Goal: Information Seeking & Learning: Learn about a topic

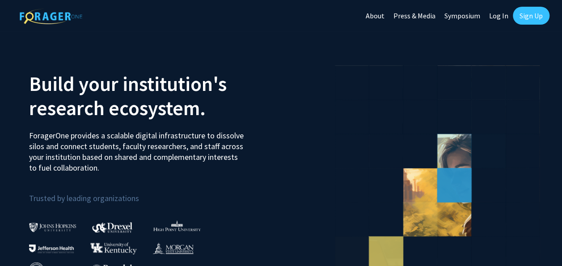
click at [501, 16] on link "Log In" at bounding box center [499, 15] width 28 height 31
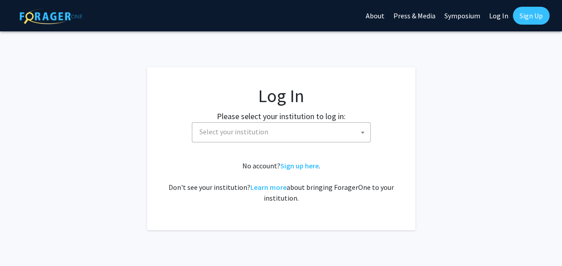
click at [301, 129] on span "Select your institution" at bounding box center [283, 132] width 174 height 18
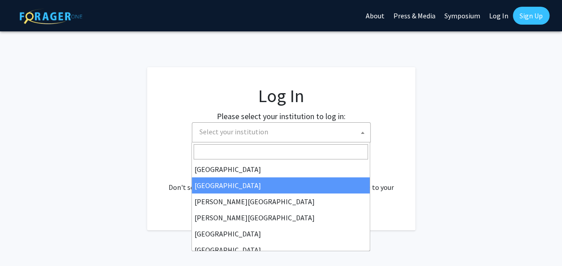
select select "34"
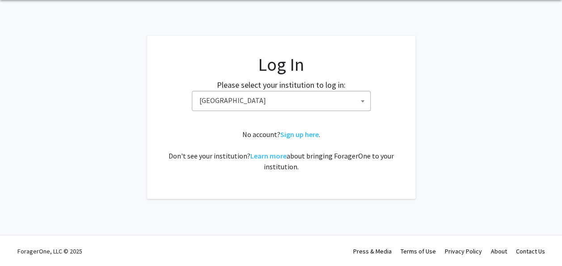
scroll to position [32, 0]
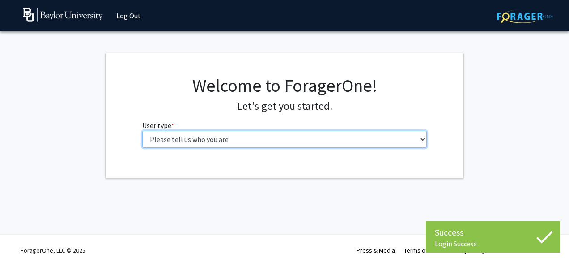
click at [261, 141] on select "Please tell us who you are Undergraduate Student Master's Student Doctoral Cand…" at bounding box center [284, 139] width 285 height 17
select select "1: undergrad"
click at [142, 131] on select "Please tell us who you are Undergraduate Student Master's Student Doctoral Cand…" at bounding box center [284, 139] width 285 height 17
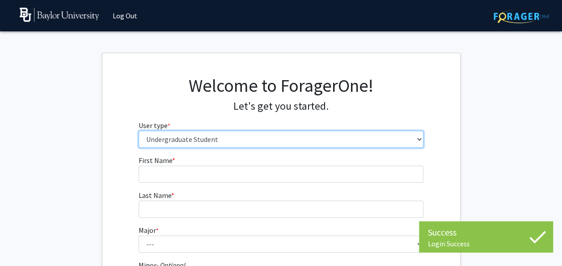
scroll to position [27, 0]
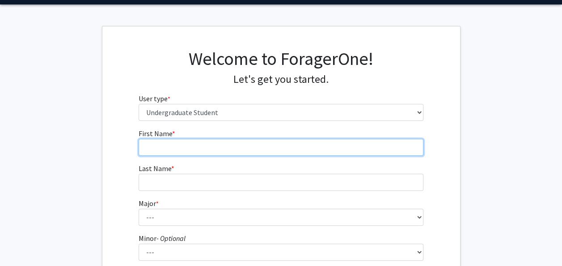
click at [243, 150] on input "First Name * required" at bounding box center [281, 147] width 285 height 17
type input "[PERSON_NAME]"
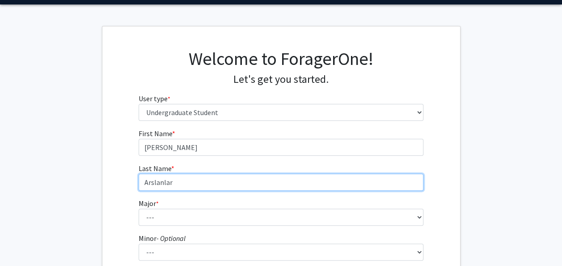
type input "Arslanlar"
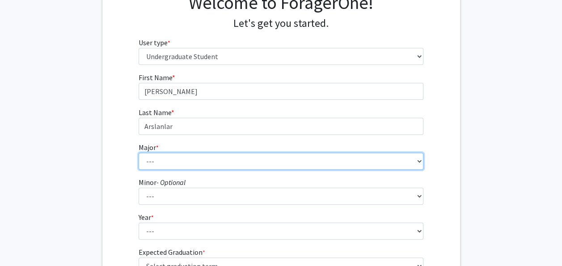
scroll to position [83, 0]
click at [241, 160] on select "--- Accounting American Studies Anthropology Apparel Design & Product Developme…" at bounding box center [281, 160] width 285 height 17
select select "16: 2681"
click at [139, 152] on select "--- Accounting American Studies Anthropology Apparel Design & Product Developme…" at bounding box center [281, 160] width 285 height 17
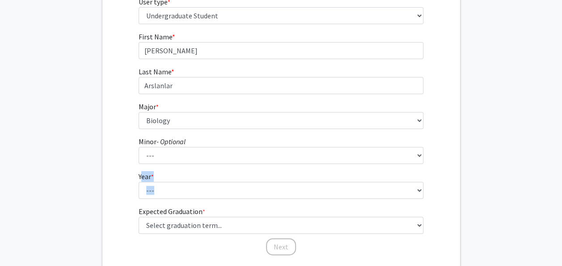
drag, startPoint x: 164, startPoint y: 204, endPoint x: 127, endPoint y: 176, distance: 45.4
click at [127, 176] on div "First Name * required [PERSON_NAME] Last Name * required Arslanlar Major * requ…" at bounding box center [281, 143] width 358 height 225
drag, startPoint x: 127, startPoint y: 176, endPoint x: 141, endPoint y: 203, distance: 29.8
click at [141, 203] on form "First Name * required [PERSON_NAME] Last Name * required Arslanlar Major * requ…" at bounding box center [281, 139] width 285 height 216
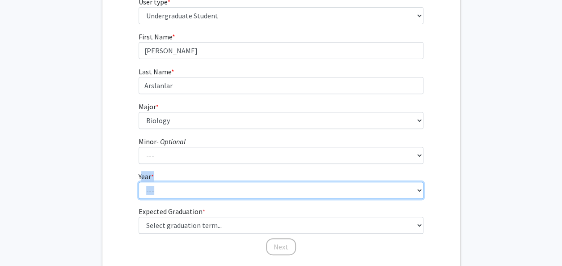
click at [156, 197] on select "--- First-year Sophomore Junior Senior Postbaccalaureate Certificate" at bounding box center [281, 190] width 285 height 17
select select "2: sophomore"
click at [139, 182] on select "--- First-year Sophomore Junior Senior Postbaccalaureate Certificate" at bounding box center [281, 190] width 285 height 17
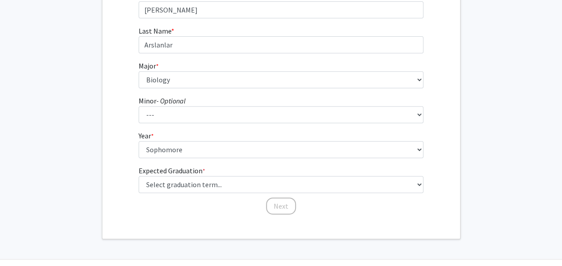
click at [167, 200] on div "Next" at bounding box center [281, 201] width 285 height 9
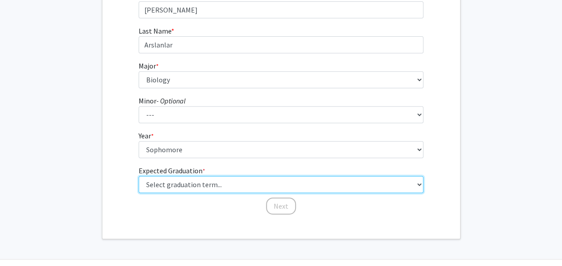
click at [179, 180] on select "Select graduation term... Spring 2025 Summer 2025 Fall 2025 Winter 2025 Spring …" at bounding box center [281, 184] width 285 height 17
select select "13: spring_2028"
click at [139, 176] on select "Select graduation term... Spring 2025 Summer 2025 Fall 2025 Winter 2025 Spring …" at bounding box center [281, 184] width 285 height 17
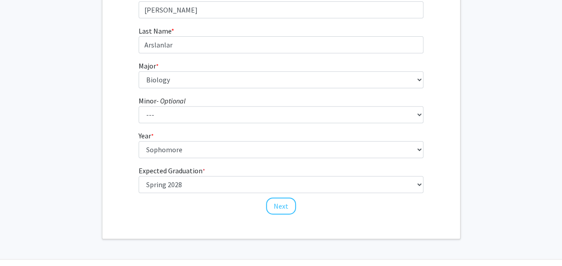
click at [179, 231] on div "Welcome to ForagerOne! Let's get you started. User type * required Please tell …" at bounding box center [281, 63] width 358 height 349
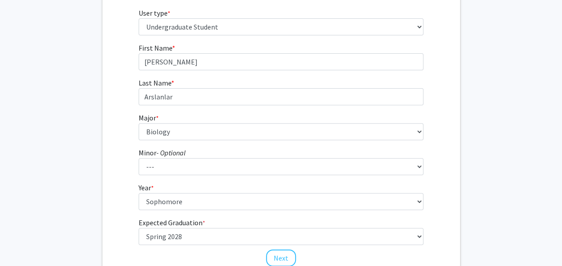
scroll to position [189, 0]
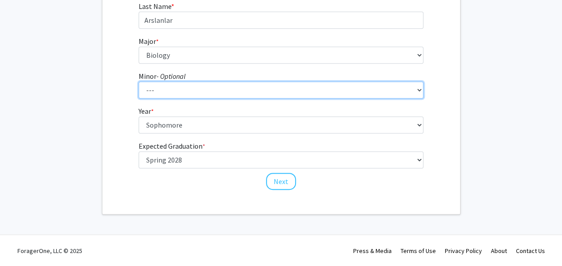
click at [177, 89] on select "--- Advertising American Sign Language American Studies Anthropology Apparel Me…" at bounding box center [281, 89] width 285 height 17
select select "12: 2075"
click at [139, 81] on select "--- Advertising American Sign Language American Studies Anthropology Apparel Me…" at bounding box center [281, 89] width 285 height 17
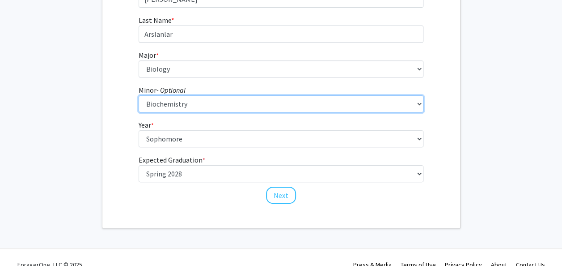
scroll to position [174, 0]
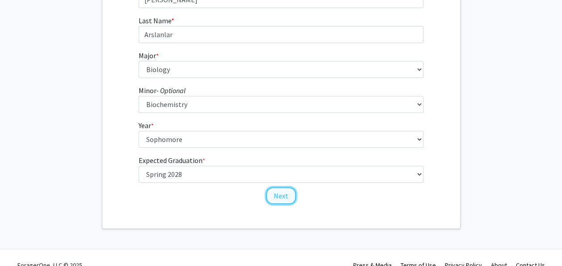
click at [275, 191] on button "Next" at bounding box center [281, 195] width 30 height 17
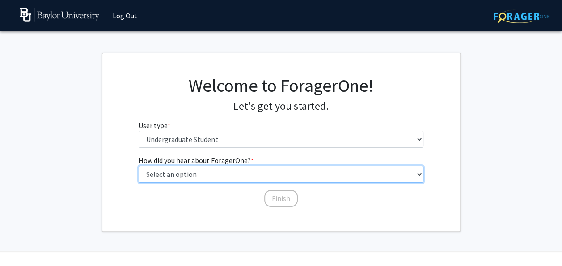
click at [206, 178] on select "Select an option Peer/student recommendation Faculty/staff recommendation Unive…" at bounding box center [281, 173] width 285 height 17
select select "1: peer_recommendation"
click at [139, 165] on select "Select an option Peer/student recommendation Faculty/staff recommendation Unive…" at bounding box center [281, 173] width 285 height 17
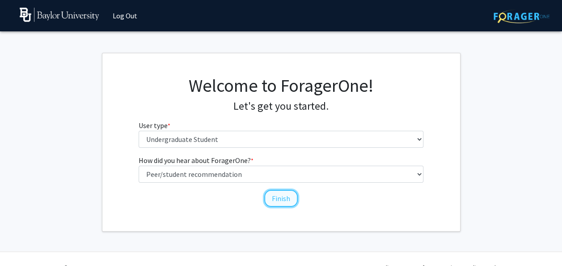
click at [275, 200] on button "Finish" at bounding box center [281, 198] width 34 height 17
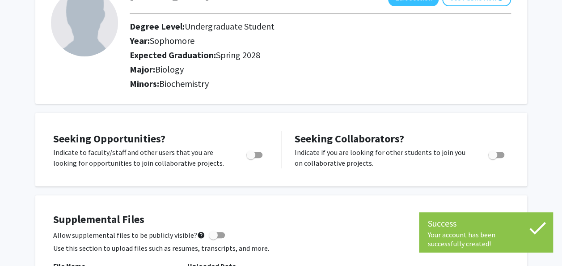
scroll to position [70, 0]
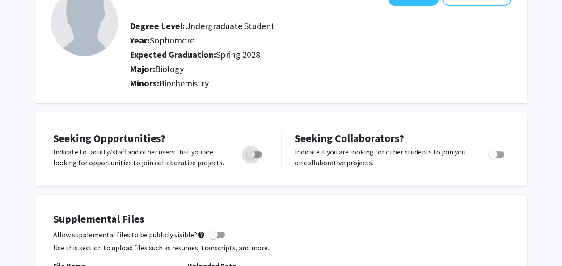
click at [254, 153] on span "Toggle" at bounding box center [250, 154] width 9 height 9
click at [251, 157] on input "Are you actively seeking opportunities?" at bounding box center [250, 157] width 0 height 0
checkbox input "true"
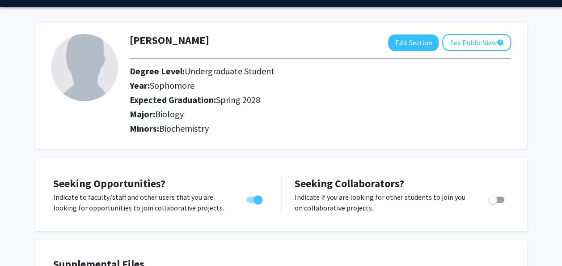
scroll to position [0, 0]
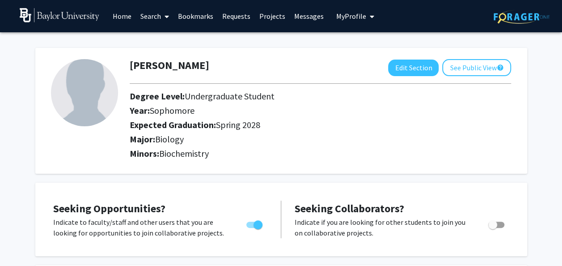
click at [162, 17] on span at bounding box center [165, 16] width 8 height 31
click at [166, 39] on span "Faculty/Staff" at bounding box center [169, 41] width 66 height 18
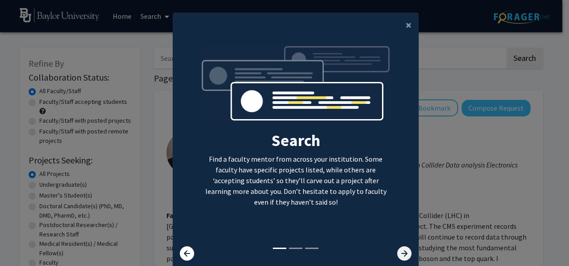
click at [404, 250] on icon at bounding box center [404, 253] width 14 height 14
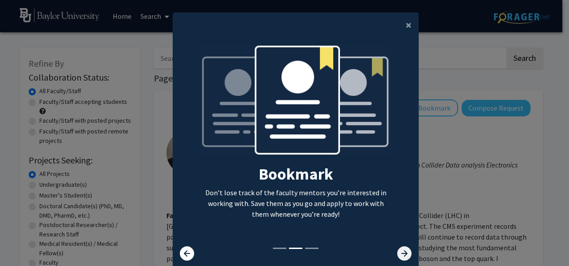
click at [404, 250] on icon at bounding box center [404, 253] width 14 height 14
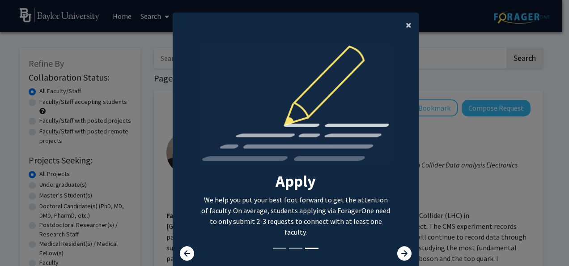
click at [402, 23] on button "×" at bounding box center [409, 25] width 20 height 25
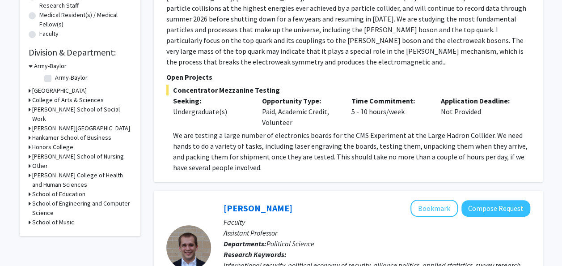
scroll to position [228, 0]
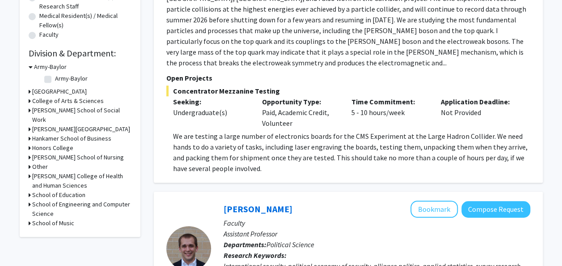
click at [30, 102] on icon at bounding box center [30, 100] width 2 height 9
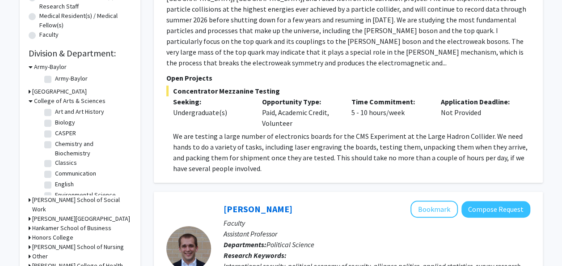
scroll to position [24, 0]
click at [55, 122] on label "Biology" at bounding box center [65, 120] width 20 height 9
click at [55, 122] on input "Biology" at bounding box center [58, 119] width 6 height 6
checkbox input "true"
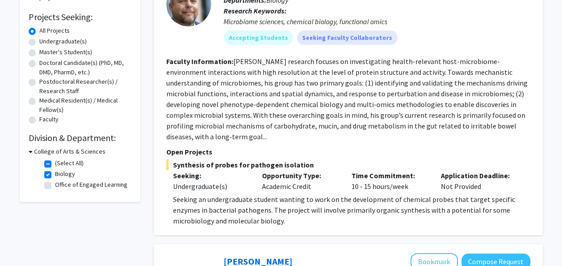
scroll to position [144, 0]
drag, startPoint x: 263, startPoint y: 187, endPoint x: 336, endPoint y: 188, distance: 72.5
click at [336, 188] on div "Opportunity Type: Academic Credit" at bounding box center [299, 180] width 89 height 21
drag, startPoint x: 336, startPoint y: 188, endPoint x: 322, endPoint y: 193, distance: 14.9
click at [322, 193] on p "Seeking an undergraduate student wanting to work on the development of chemical…" at bounding box center [351, 209] width 357 height 32
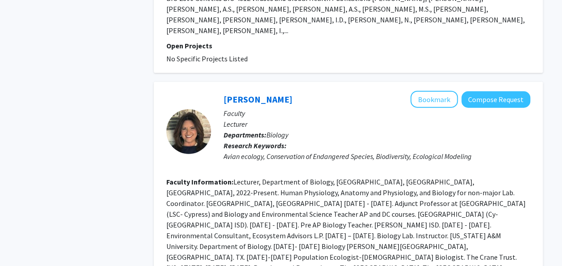
scroll to position [2725, 0]
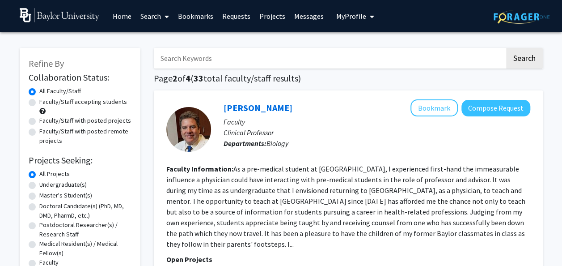
click at [372, 60] on input "Search Keywords" at bounding box center [329, 58] width 351 height 21
type input "p"
type input "Pitts"
click at [506, 48] on button "Search" at bounding box center [524, 58] width 37 height 21
checkbox input "false"
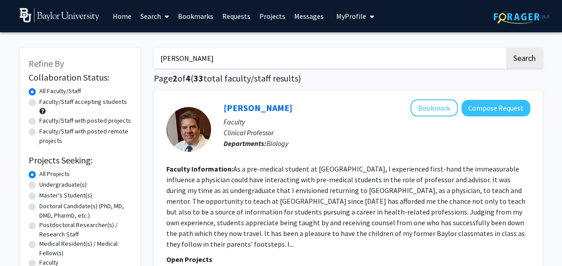
checkbox input "false"
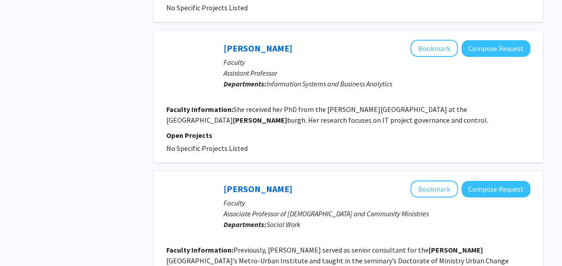
scroll to position [1502, 0]
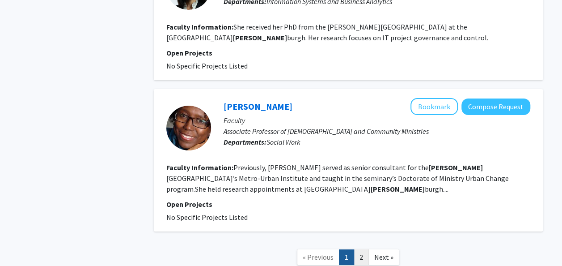
click at [365, 249] on link "2" at bounding box center [361, 257] width 15 height 16
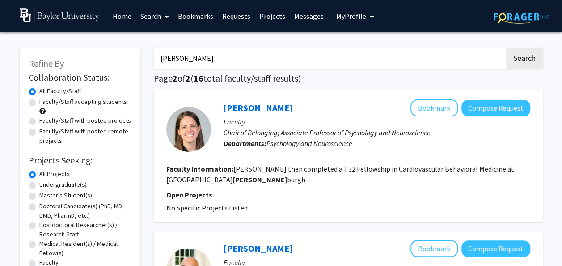
click at [231, 56] on input "Pitts" at bounding box center [329, 58] width 351 height 21
type input "P"
click at [506, 48] on button "Search" at bounding box center [524, 58] width 37 height 21
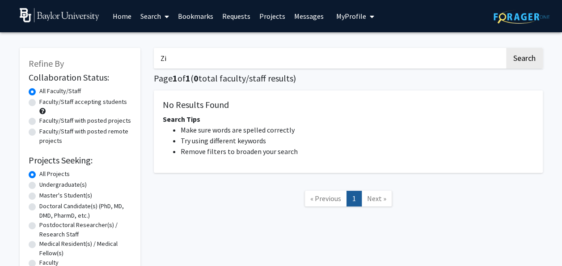
type input "Z"
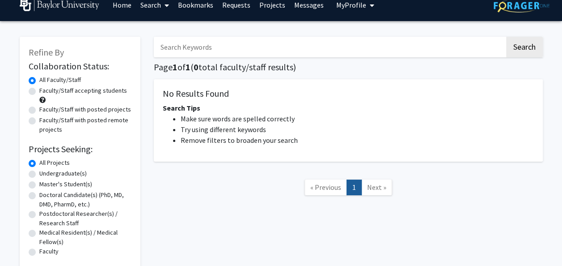
scroll to position [11, 0]
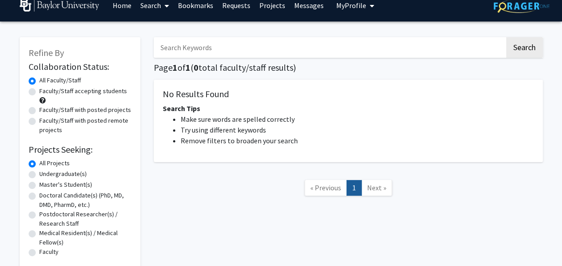
click at [39, 175] on label "Undergraduate(s)" at bounding box center [62, 173] width 47 height 9
click at [39, 175] on input "Undergraduate(s)" at bounding box center [42, 172] width 6 height 6
radio input "true"
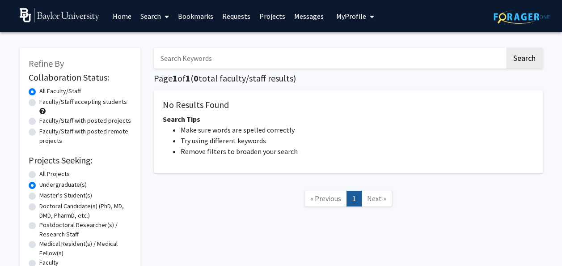
click at [223, 73] on h1 "Page 1 of 1 ( 0 total faculty/staff results)" at bounding box center [348, 78] width 389 height 11
click at [233, 60] on input "Search Keywords" at bounding box center [329, 58] width 351 height 21
click at [506, 48] on button "Search" at bounding box center [524, 58] width 37 height 21
radio input "true"
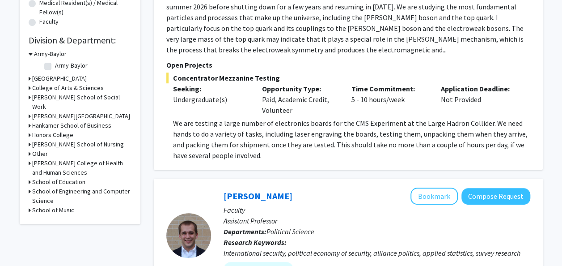
scroll to position [240, 0]
click at [29, 87] on icon at bounding box center [30, 88] width 2 height 9
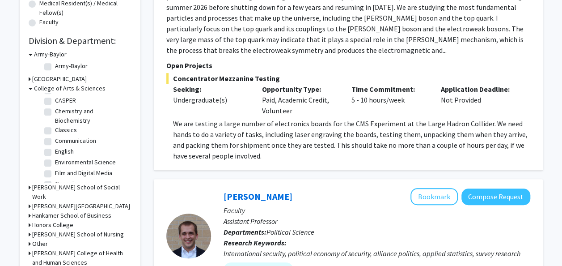
scroll to position [38, 0]
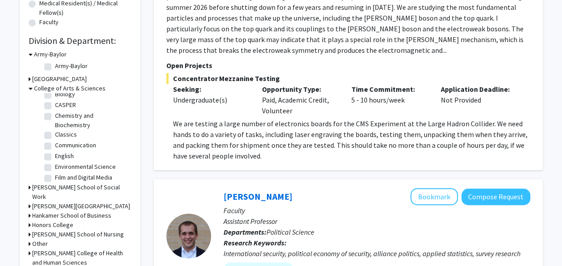
click at [55, 115] on label "Chemistry and Biochemistry" at bounding box center [92, 120] width 74 height 19
click at [55, 115] on input "Chemistry and Biochemistry" at bounding box center [58, 114] width 6 height 6
checkbox input "true"
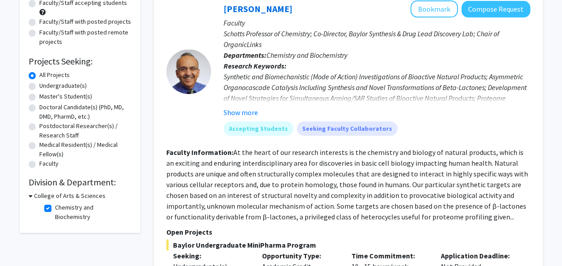
scroll to position [107, 0]
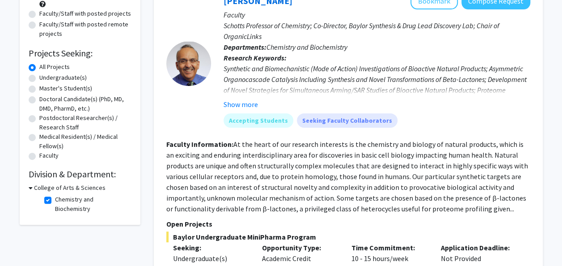
click at [34, 187] on h3 "College of Arts & Sciences" at bounding box center [70, 187] width 72 height 9
click at [34, 187] on h3 "College of Arts & Sciences" at bounding box center [68, 187] width 72 height 9
click at [55, 203] on label "Chemistry and Biochemistry" at bounding box center [92, 204] width 74 height 19
click at [55, 200] on input "Chemistry and Biochemistry" at bounding box center [58, 198] width 6 height 6
checkbox input "false"
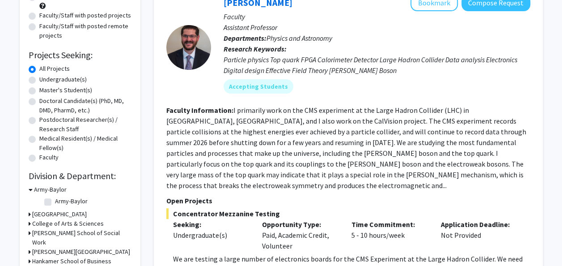
scroll to position [214, 0]
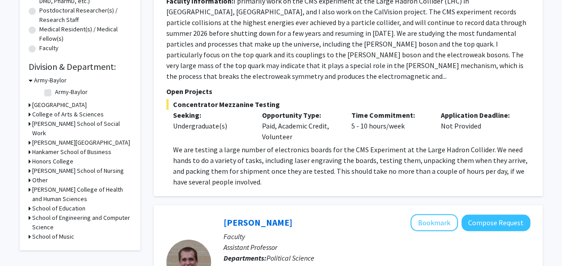
click at [29, 115] on icon at bounding box center [30, 114] width 2 height 9
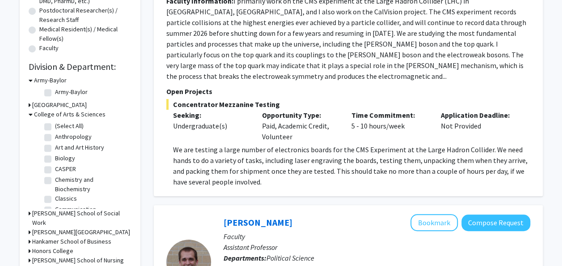
scroll to position [196, 0]
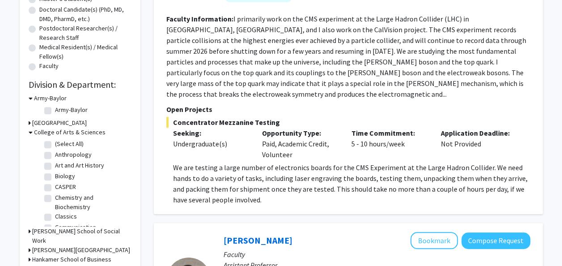
click at [55, 145] on label "(Select All)" at bounding box center [69, 143] width 29 height 9
click at [55, 145] on input "(Select All)" at bounding box center [58, 142] width 6 height 6
checkbox input "true"
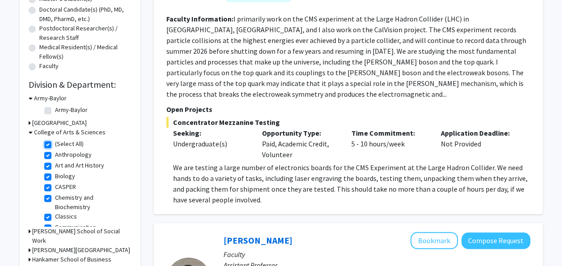
checkbox input "true"
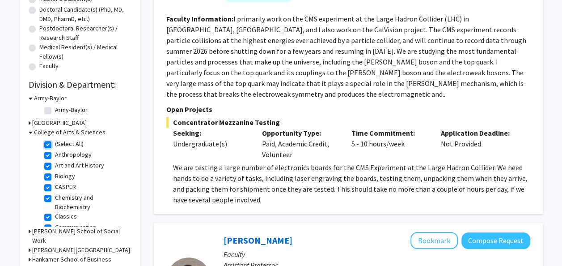
checkbox input "true"
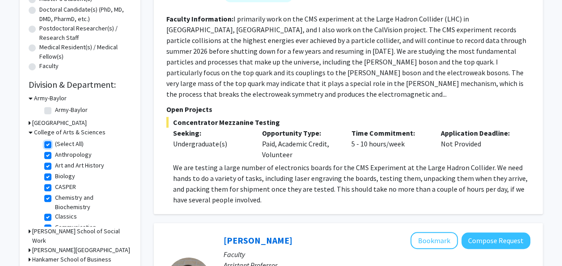
checkbox input "true"
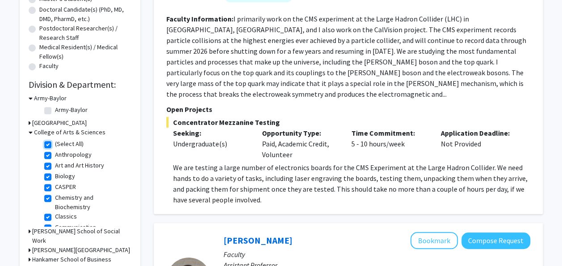
checkbox input "true"
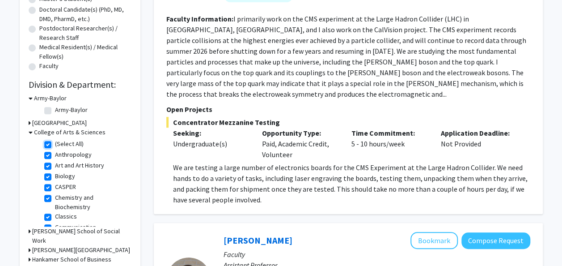
checkbox input "true"
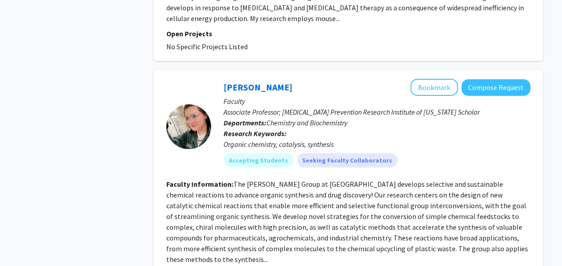
scroll to position [3280, 0]
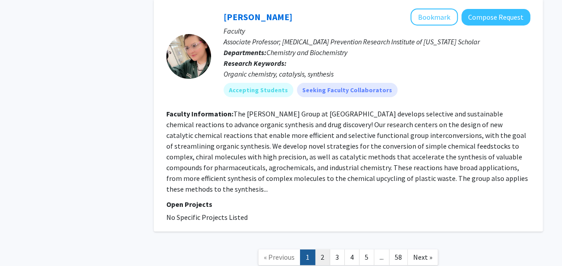
click at [326, 249] on link "2" at bounding box center [322, 257] width 15 height 16
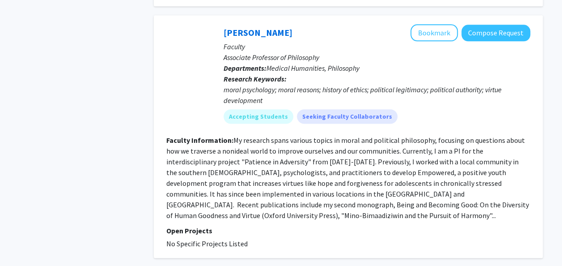
scroll to position [2203, 0]
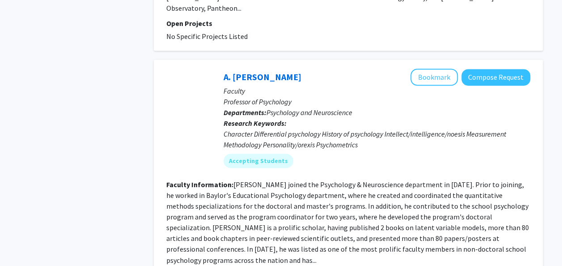
scroll to position [2364, 0]
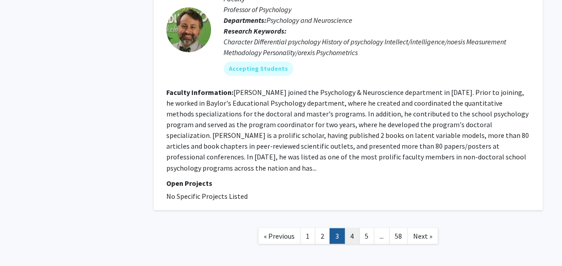
click at [350, 228] on link "4" at bounding box center [351, 236] width 15 height 16
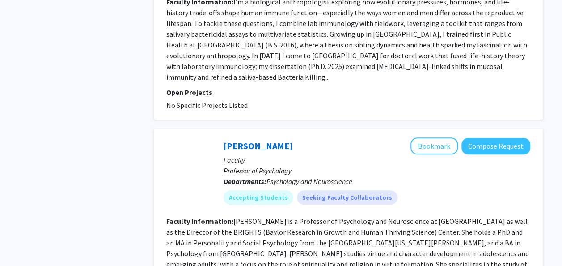
scroll to position [2002, 0]
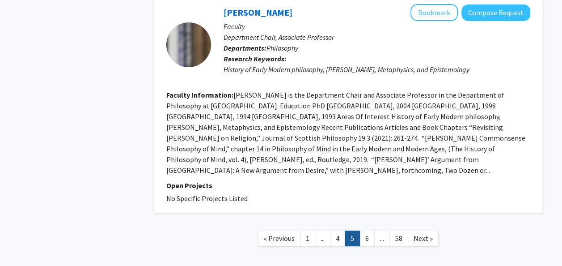
scroll to position [1623, 0]
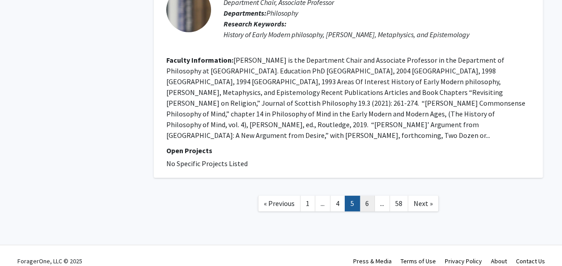
click at [370, 195] on link "6" at bounding box center [367, 203] width 15 height 16
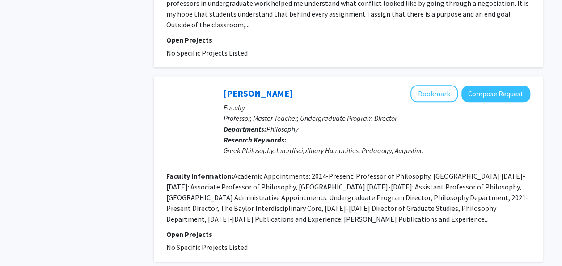
scroll to position [2124, 0]
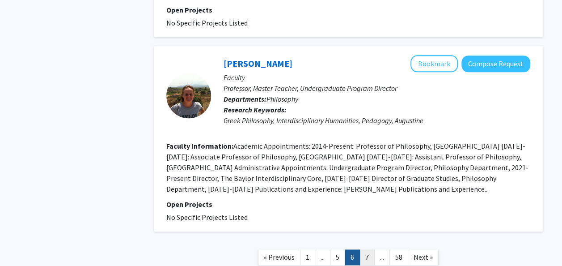
click at [365, 249] on link "7" at bounding box center [367, 257] width 15 height 16
